Goal: Information Seeking & Learning: Learn about a topic

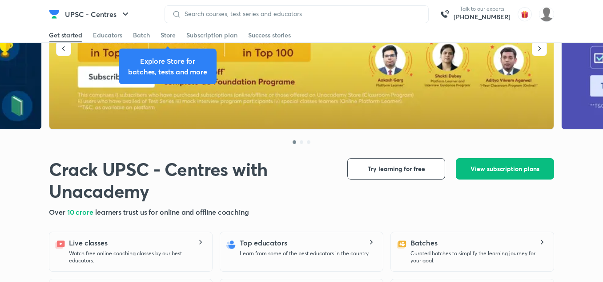
scroll to position [76, 0]
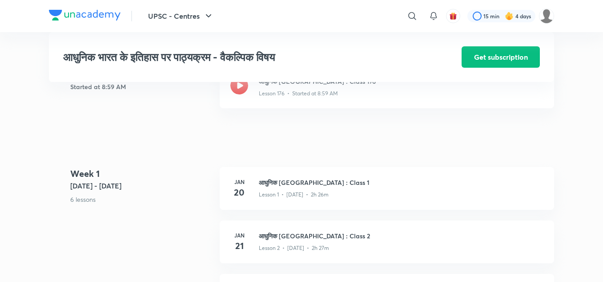
scroll to position [222, 0]
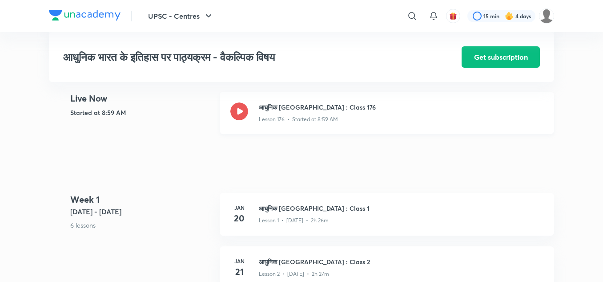
click at [311, 105] on h3 "आधुनिक भारत : Class 176" at bounding box center [401, 106] width 285 height 9
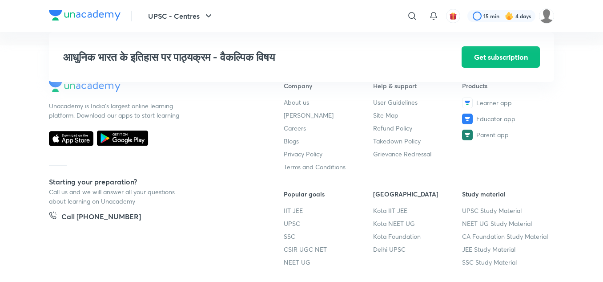
scroll to position [1455, 0]
